Goal: Transaction & Acquisition: Register for event/course

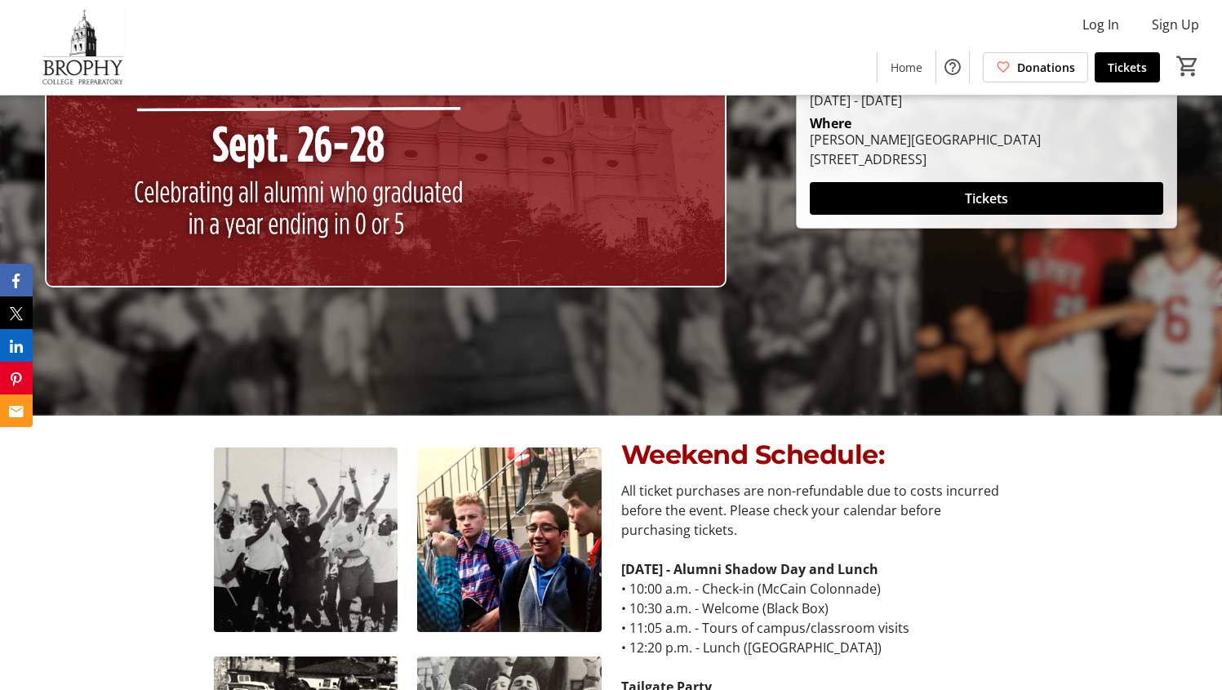
scroll to position [256, 0]
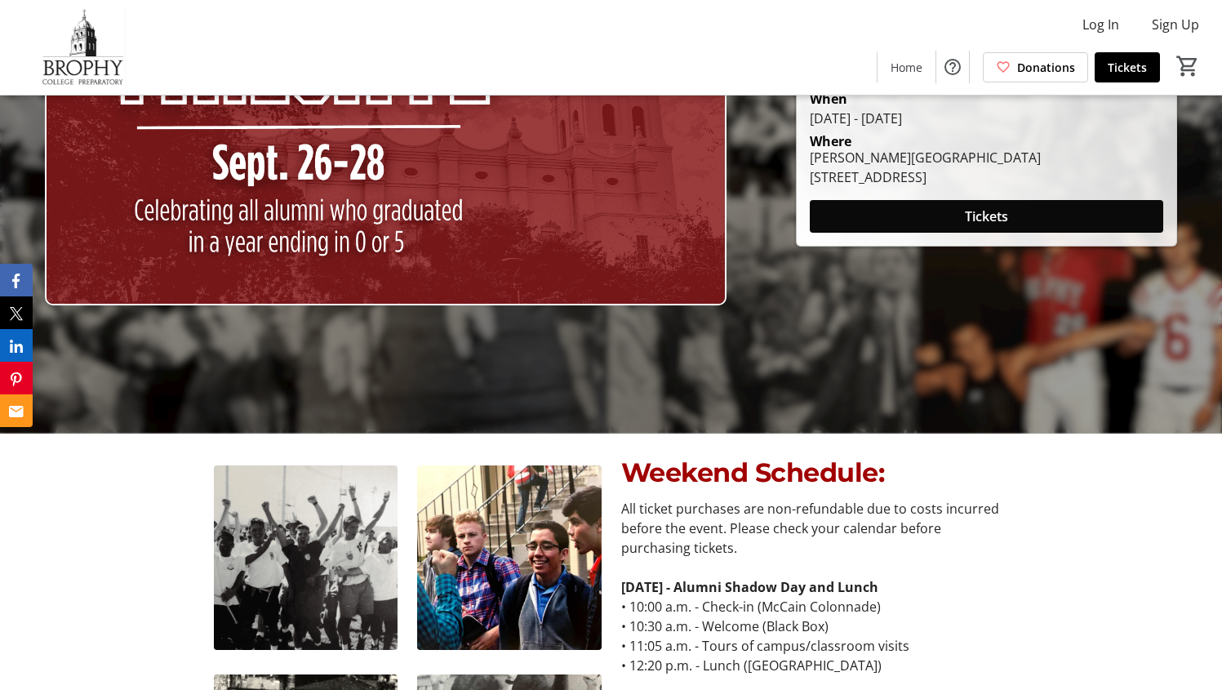
click at [984, 221] on span "Tickets" at bounding box center [986, 216] width 43 height 20
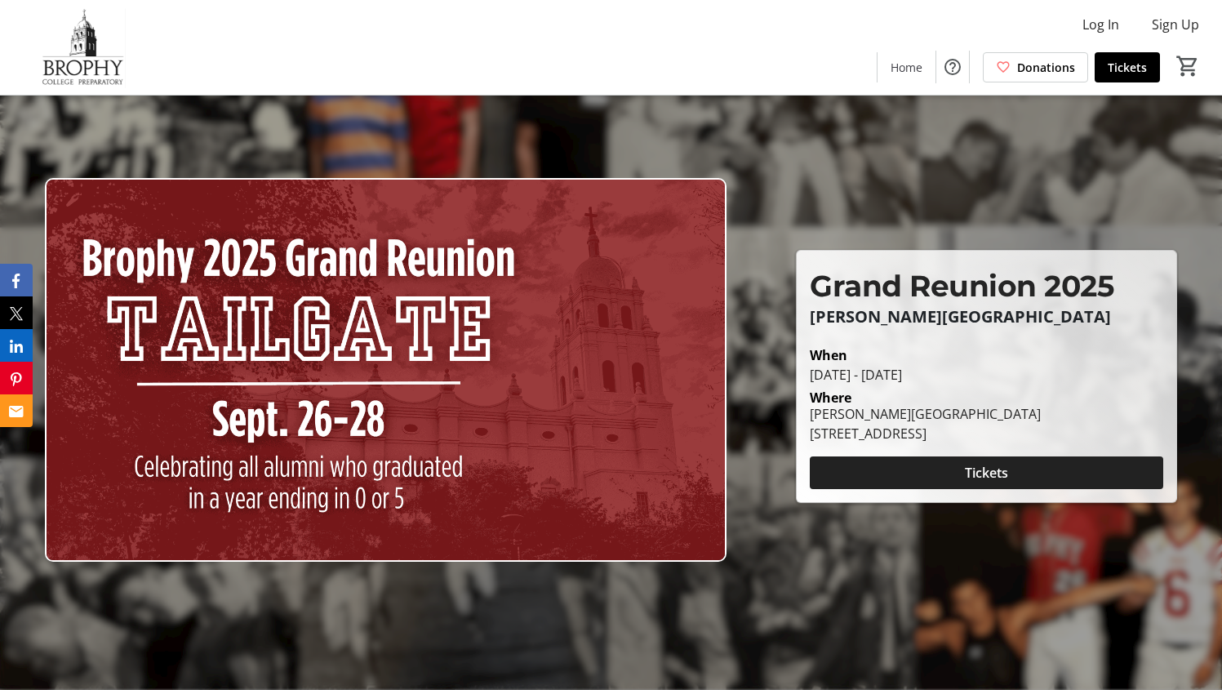
click at [921, 470] on span at bounding box center [986, 472] width 353 height 39
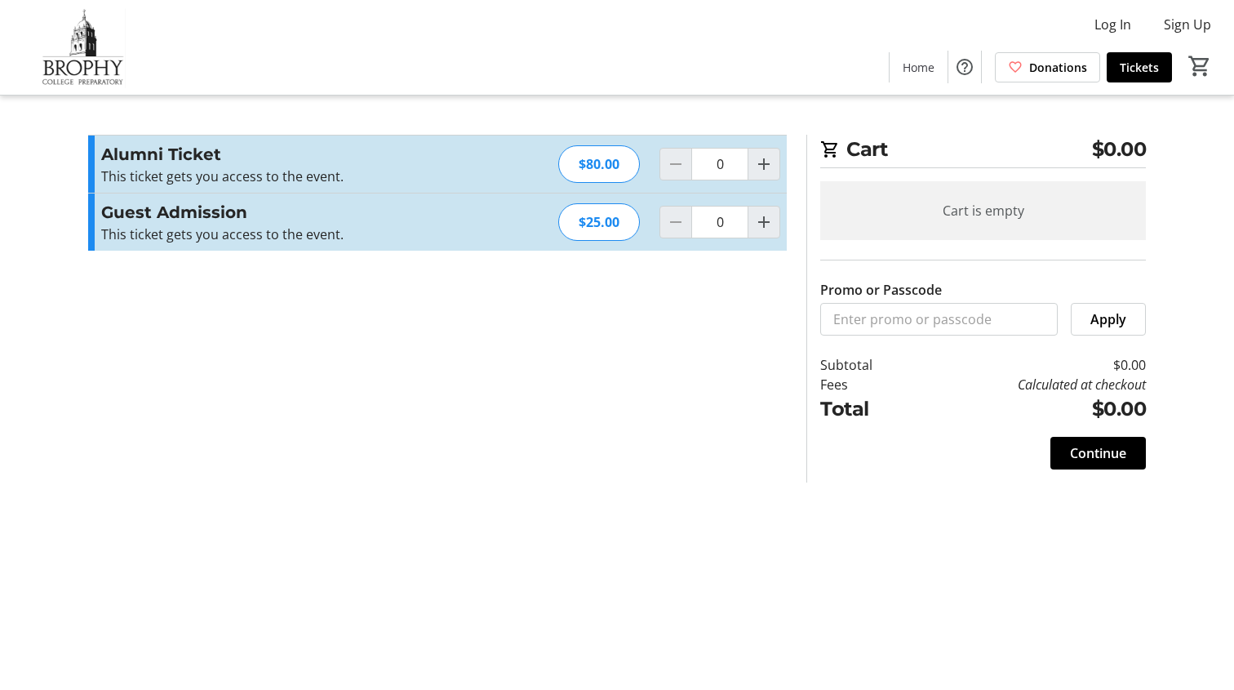
click at [189, 215] on h3 "Guest Admission" at bounding box center [279, 212] width 357 height 24
click at [754, 228] on mat-icon "Increment by one" at bounding box center [764, 222] width 20 height 20
click at [677, 228] on mat-icon "Decrement by one" at bounding box center [676, 222] width 20 height 20
type input "0"
